Goal: Transaction & Acquisition: Purchase product/service

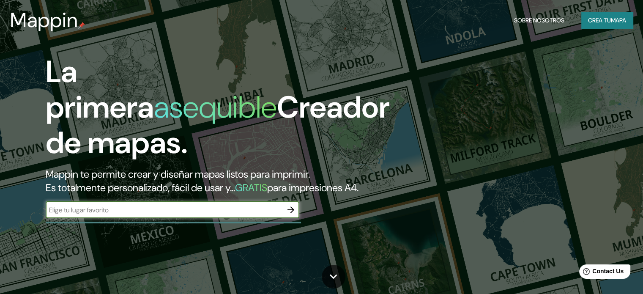
type input "Sapallanga"
click at [294, 215] on icon "button" at bounding box center [291, 209] width 10 height 10
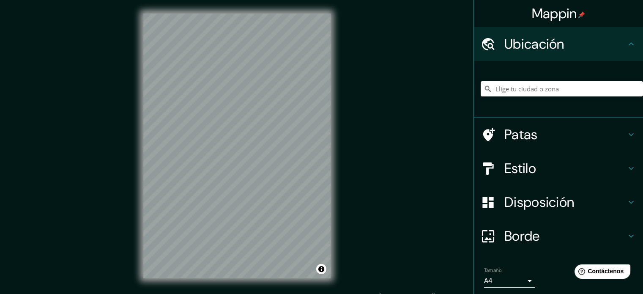
scroll to position [11, 0]
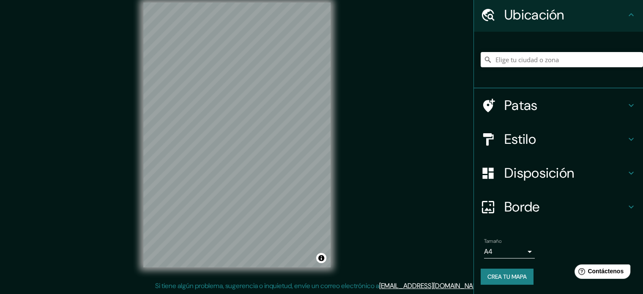
click at [495, 277] on font "Crea tu mapa" at bounding box center [506, 277] width 39 height 8
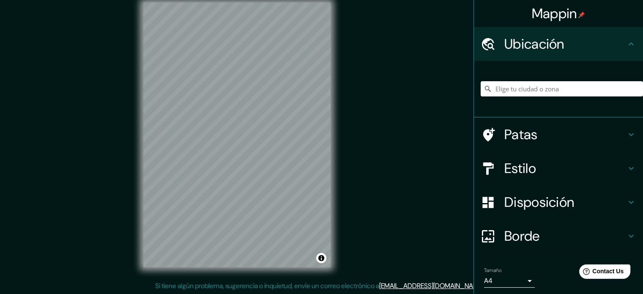
scroll to position [11, 0]
click at [323, 259] on button "Activar o desactivar atribución" at bounding box center [321, 258] width 10 height 10
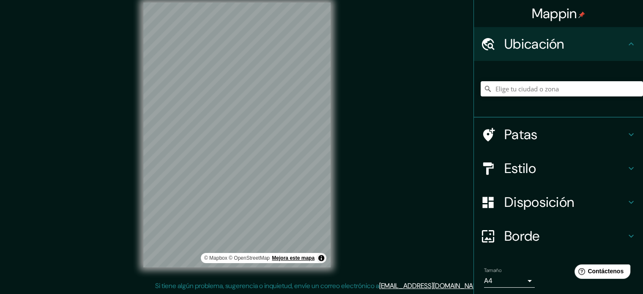
click at [297, 259] on font "Mejora este mapa" at bounding box center [293, 258] width 43 height 6
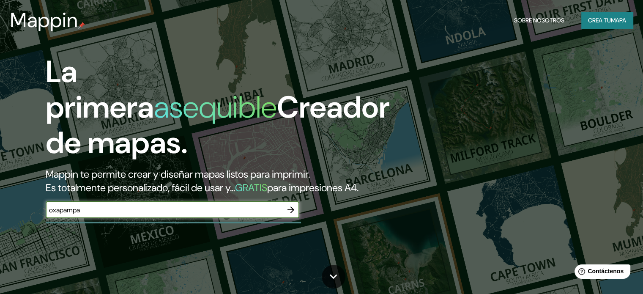
type input "oxapampa"
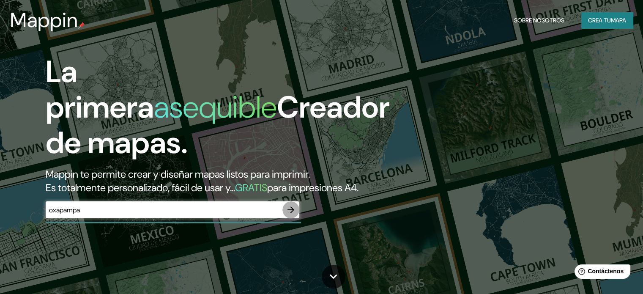
click at [294, 215] on icon "button" at bounding box center [291, 209] width 10 height 10
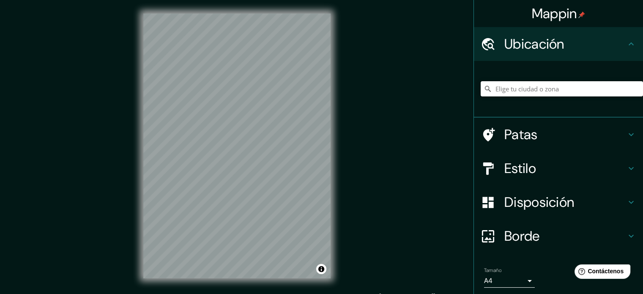
click at [514, 90] on input "Elige tu ciudad o zona" at bounding box center [561, 88] width 162 height 15
type input "Oxapampa, Pasco, [GEOGRAPHIC_DATA]"
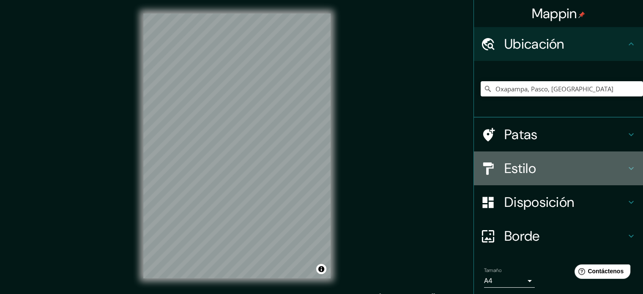
click at [556, 166] on h4 "Estilo" at bounding box center [565, 168] width 122 height 17
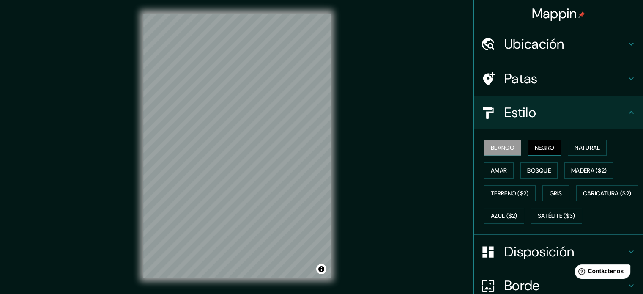
click at [542, 151] on font "Negro" at bounding box center [544, 147] width 20 height 11
click at [574, 144] on font "Natural" at bounding box center [586, 148] width 25 height 8
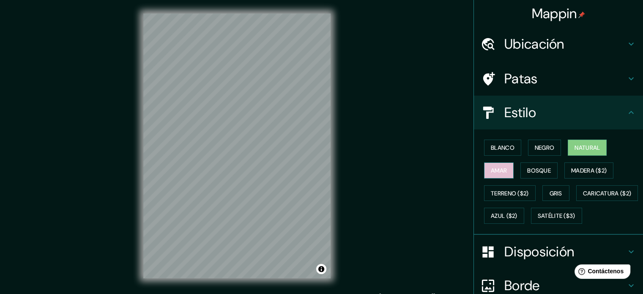
click at [501, 167] on button "Amar" at bounding box center [499, 170] width 30 height 16
click at [536, 169] on font "Bosque" at bounding box center [539, 170] width 24 height 8
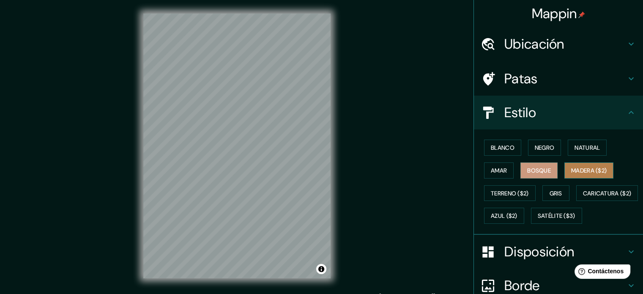
click at [587, 175] on button "Madera ($2)" at bounding box center [588, 170] width 49 height 16
click at [508, 205] on div "Blanco Negro Natural Amar Bosque Madera ($2) Terreno ($2) Gris Caricatura ($2) …" at bounding box center [561, 181] width 162 height 91
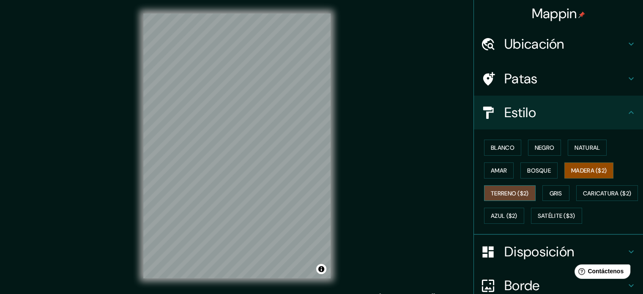
click at [516, 194] on font "Terreno ($2)" at bounding box center [510, 193] width 38 height 8
click at [549, 190] on font "Gris" at bounding box center [555, 193] width 13 height 8
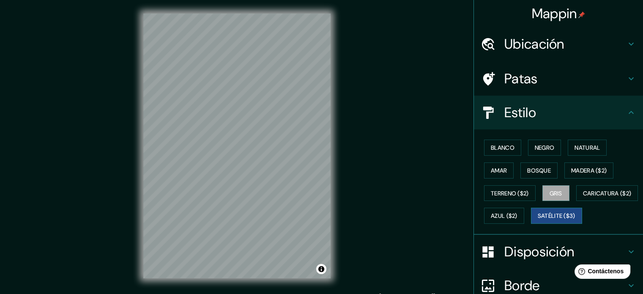
click at [537, 220] on font "Satélite ($3)" at bounding box center [556, 216] width 38 height 8
click at [503, 155] on div "Blanco Negro Natural Amar Bosque Madera ($2) Terreno ($2) Gris Caricatura ($2) …" at bounding box center [561, 181] width 162 height 91
click at [502, 153] on button "Blanco" at bounding box center [502, 147] width 37 height 16
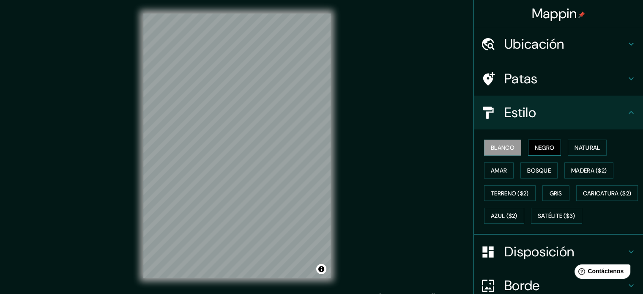
click at [534, 144] on font "Negro" at bounding box center [544, 148] width 20 height 8
click at [574, 149] on font "Natural" at bounding box center [586, 148] width 25 height 8
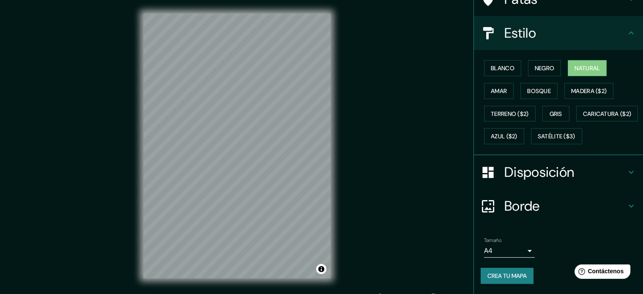
scroll to position [15, 0]
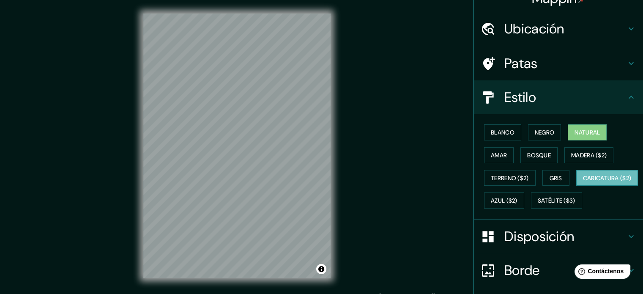
click at [583, 182] on font "Caricatura ($2)" at bounding box center [607, 178] width 49 height 8
click at [549, 176] on font "Gris" at bounding box center [555, 178] width 13 height 8
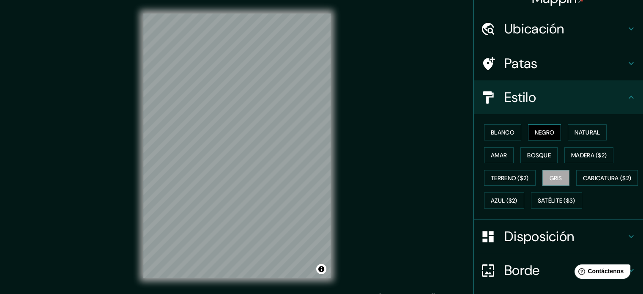
click at [545, 133] on font "Negro" at bounding box center [544, 132] width 20 height 8
click at [577, 132] on font "Natural" at bounding box center [586, 132] width 25 height 8
click at [551, 134] on button "Negro" at bounding box center [544, 132] width 33 height 16
click at [541, 168] on div "Blanco Negro Natural Amar Bosque Madera ($2) Terreno ($2) Gris Caricatura ($2) …" at bounding box center [561, 166] width 162 height 91
click at [549, 175] on font "Gris" at bounding box center [555, 178] width 13 height 8
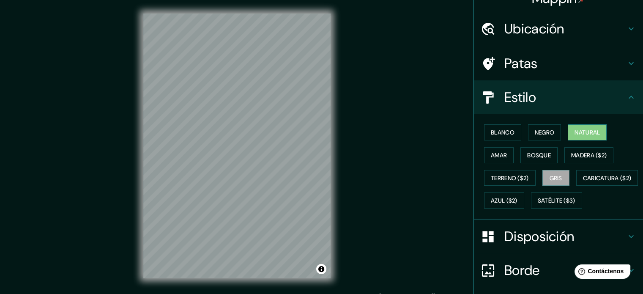
click at [577, 131] on font "Natural" at bounding box center [586, 132] width 25 height 8
click at [528, 153] on font "Bosque" at bounding box center [539, 155] width 24 height 8
click at [552, 170] on button "Gris" at bounding box center [555, 178] width 27 height 16
click at [499, 158] on font "Amar" at bounding box center [499, 155] width 16 height 11
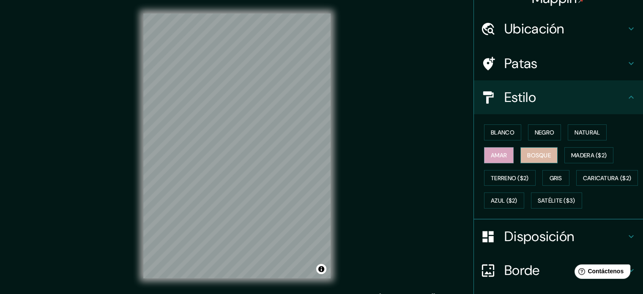
click at [540, 153] on font "Bosque" at bounding box center [539, 155] width 24 height 8
click at [542, 131] on font "Negro" at bounding box center [544, 132] width 20 height 8
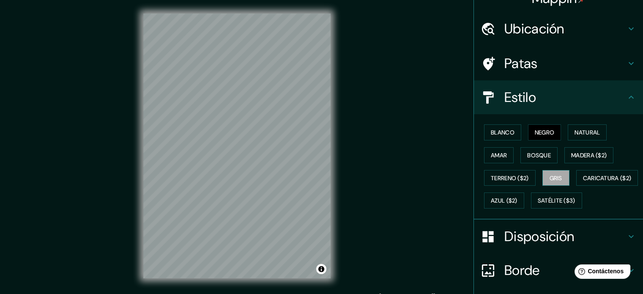
click at [549, 174] on font "Gris" at bounding box center [555, 178] width 13 height 8
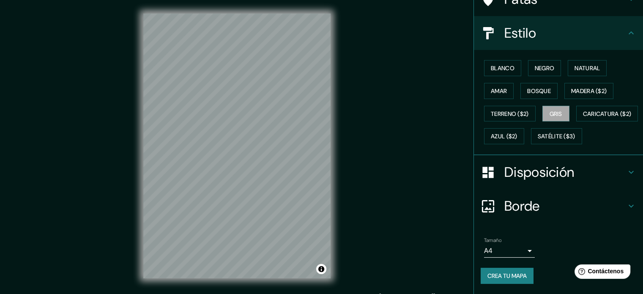
click at [516, 251] on body "Mappin Ubicación Oxapampa, Pasco, Peru Oxapampa Pasco, Perú Oxanna Anniston, Al…" at bounding box center [321, 147] width 643 height 294
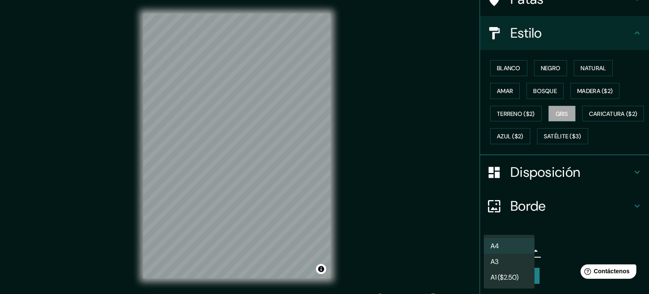
click at [546, 248] on div at bounding box center [324, 147] width 649 height 294
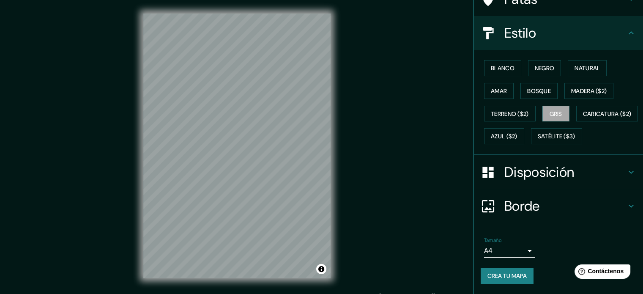
click at [522, 272] on button "Crea tu mapa" at bounding box center [506, 275] width 53 height 16
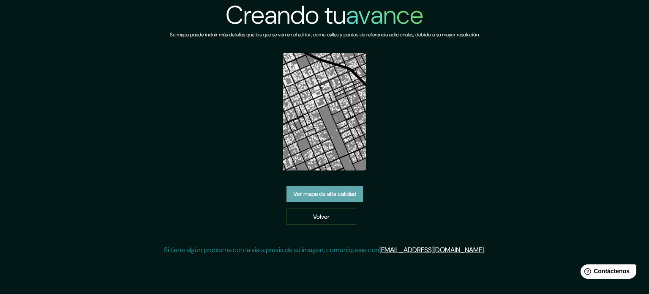
click at [342, 197] on font "Ver mapa de alta calidad" at bounding box center [324, 194] width 63 height 8
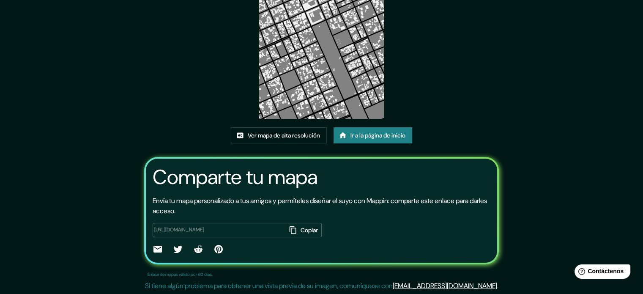
scroll to position [10, 0]
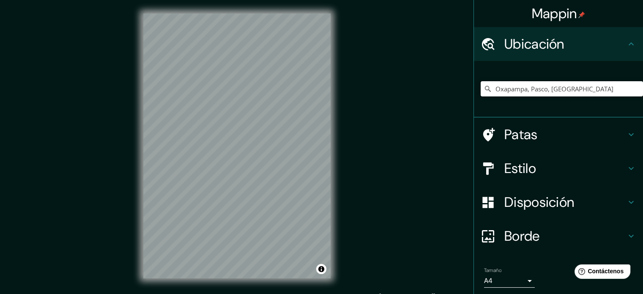
click at [574, 91] on input "Oxapampa, Pasco, [GEOGRAPHIC_DATA]" at bounding box center [561, 88] width 162 height 15
click at [483, 88] on icon at bounding box center [487, 88] width 8 height 8
click at [587, 89] on input "Oxapampa, Pasco, [GEOGRAPHIC_DATA]" at bounding box center [561, 88] width 162 height 15
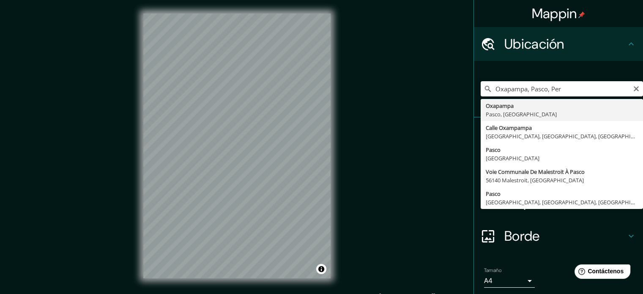
type input "Oxapampa, Pasco, [GEOGRAPHIC_DATA]"
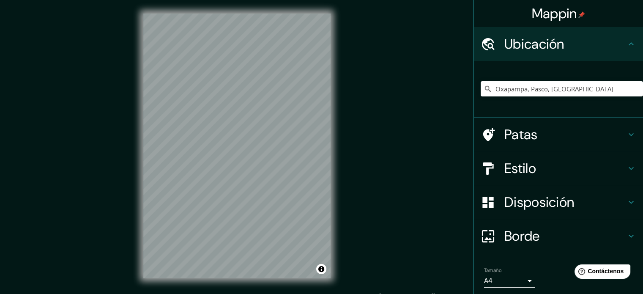
click at [567, 168] on h4 "Estilo" at bounding box center [565, 168] width 122 height 17
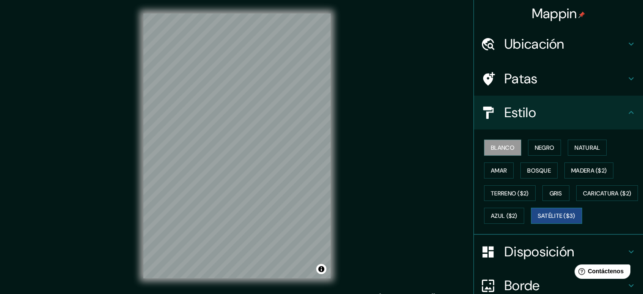
click at [537, 220] on font "Satélite ($3)" at bounding box center [556, 216] width 38 height 8
click at [341, 172] on div "© Mapbox © OpenStreetMap Improve this map © Maxar" at bounding box center [237, 146] width 214 height 292
click at [498, 153] on button "Blanco" at bounding box center [502, 147] width 37 height 16
click at [534, 148] on font "Negro" at bounding box center [544, 148] width 20 height 8
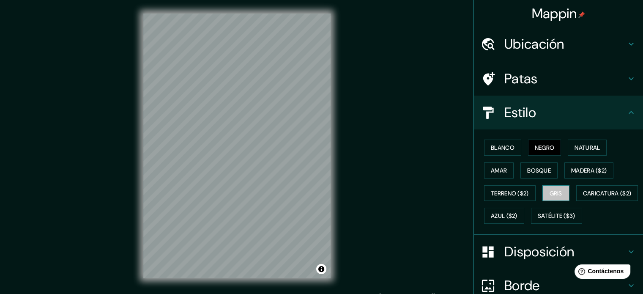
click at [556, 196] on font "Gris" at bounding box center [555, 193] width 13 height 8
click at [544, 150] on font "Negro" at bounding box center [544, 148] width 20 height 8
click at [591, 147] on font "Natural" at bounding box center [586, 148] width 25 height 8
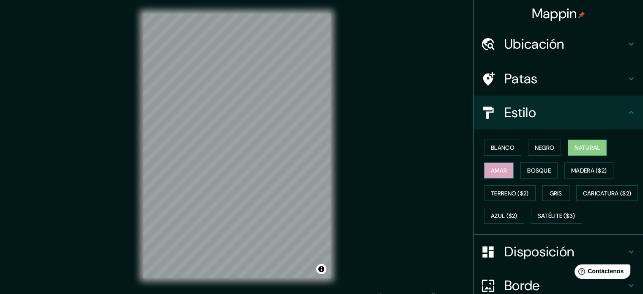
click at [491, 166] on font "Amar" at bounding box center [499, 170] width 16 height 8
click at [543, 147] on font "Negro" at bounding box center [544, 148] width 20 height 8
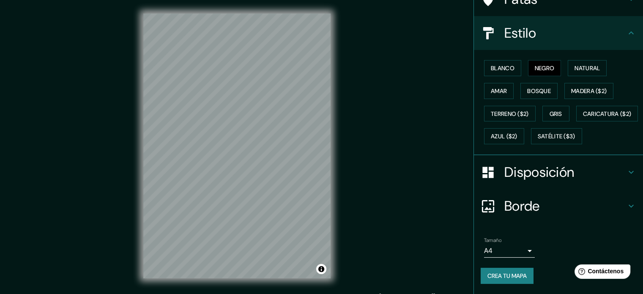
click at [507, 281] on font "Crea tu mapa" at bounding box center [506, 275] width 39 height 11
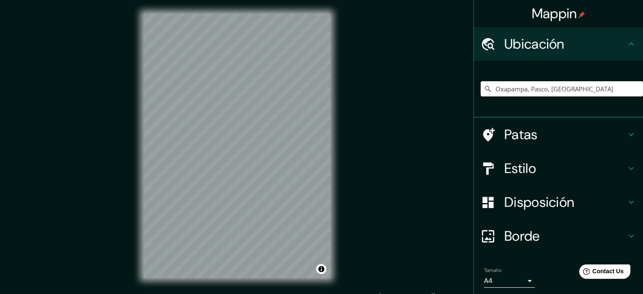
click at [606, 89] on input "Oxapampa, Pasco, [GEOGRAPHIC_DATA]" at bounding box center [561, 88] width 162 height 15
click at [564, 87] on input "Oxapampa, Pasco, [GEOGRAPHIC_DATA]" at bounding box center [561, 88] width 162 height 15
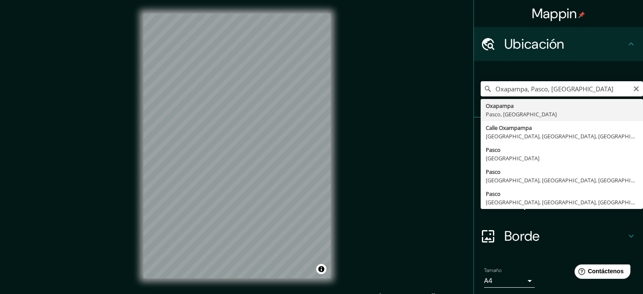
click at [565, 86] on input "Oxapampa, Pasco, [GEOGRAPHIC_DATA]" at bounding box center [561, 88] width 162 height 15
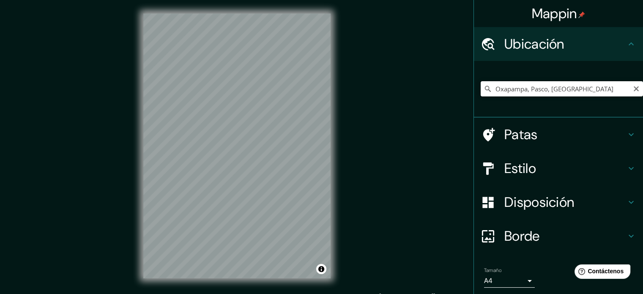
click at [597, 94] on input "Oxapampa, Pasco, [GEOGRAPHIC_DATA]" at bounding box center [561, 88] width 162 height 15
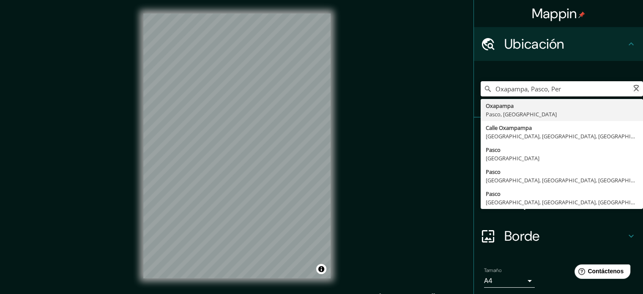
type input "Oxapampa, Pasco, [GEOGRAPHIC_DATA]"
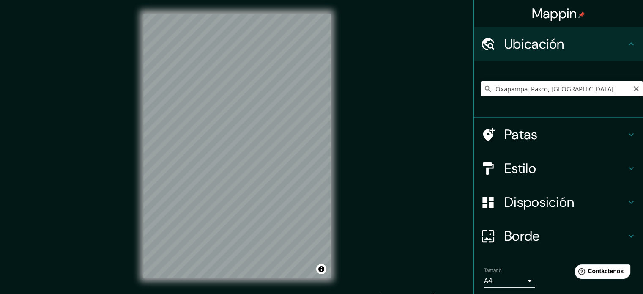
click at [336, 233] on div "© Mapbox © OpenStreetMap Improve this map" at bounding box center [237, 146] width 214 height 292
click at [550, 177] on div "Estilo" at bounding box center [558, 168] width 169 height 34
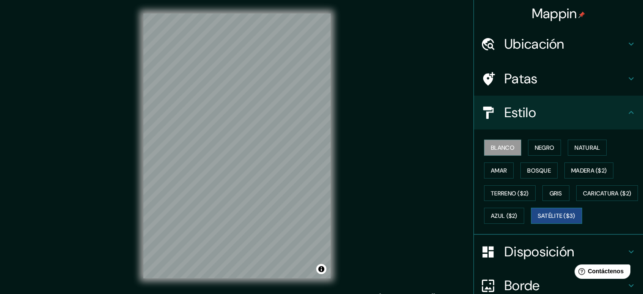
click at [531, 223] on button "Satélite ($3)" at bounding box center [556, 215] width 51 height 16
click at [537, 169] on font "Bosque" at bounding box center [539, 170] width 24 height 8
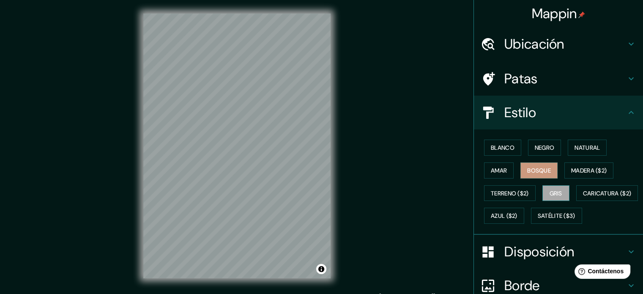
click at [549, 191] on font "Gris" at bounding box center [555, 193] width 13 height 8
click at [331, 148] on div "© Mapbox © OpenStreetMap Improve this map" at bounding box center [237, 146] width 214 height 292
